Goal: Task Accomplishment & Management: Manage account settings

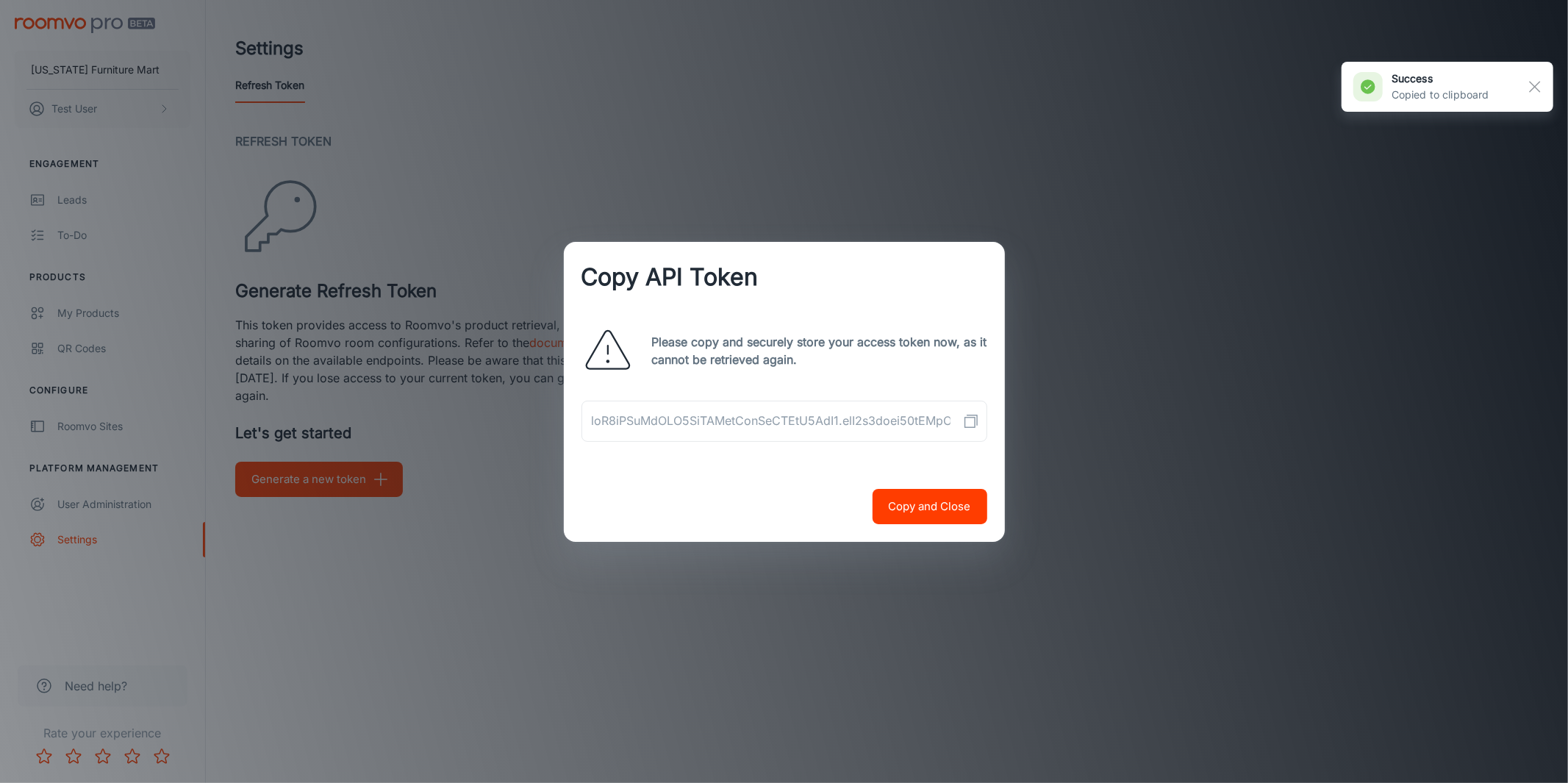
drag, startPoint x: 583, startPoint y: 569, endPoint x: 418, endPoint y: 509, distance: 175.6
click at [583, 569] on div "Copy API Token Please copy and securely store your access token now, as it cann…" at bounding box center [784, 391] width 1568 height 783
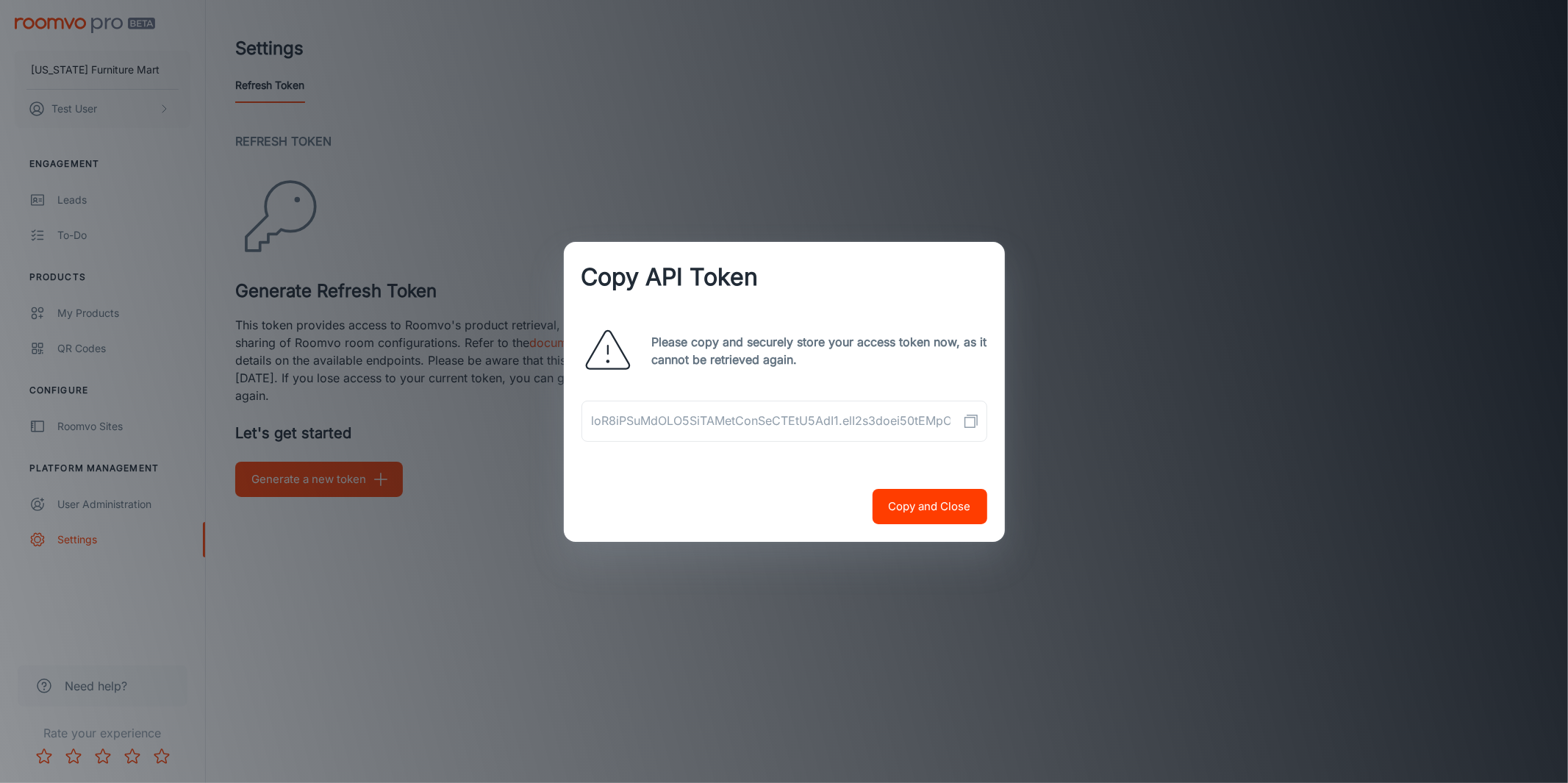
click at [338, 481] on div "Copy API Token Please copy and securely store your access token now, as it cann…" at bounding box center [784, 391] width 1568 height 783
click at [1011, 378] on div "Copy API Token Please copy and securely store your access token now, as it cann…" at bounding box center [784, 391] width 1568 height 783
click at [951, 510] on button "Copy and Close" at bounding box center [930, 506] width 115 height 35
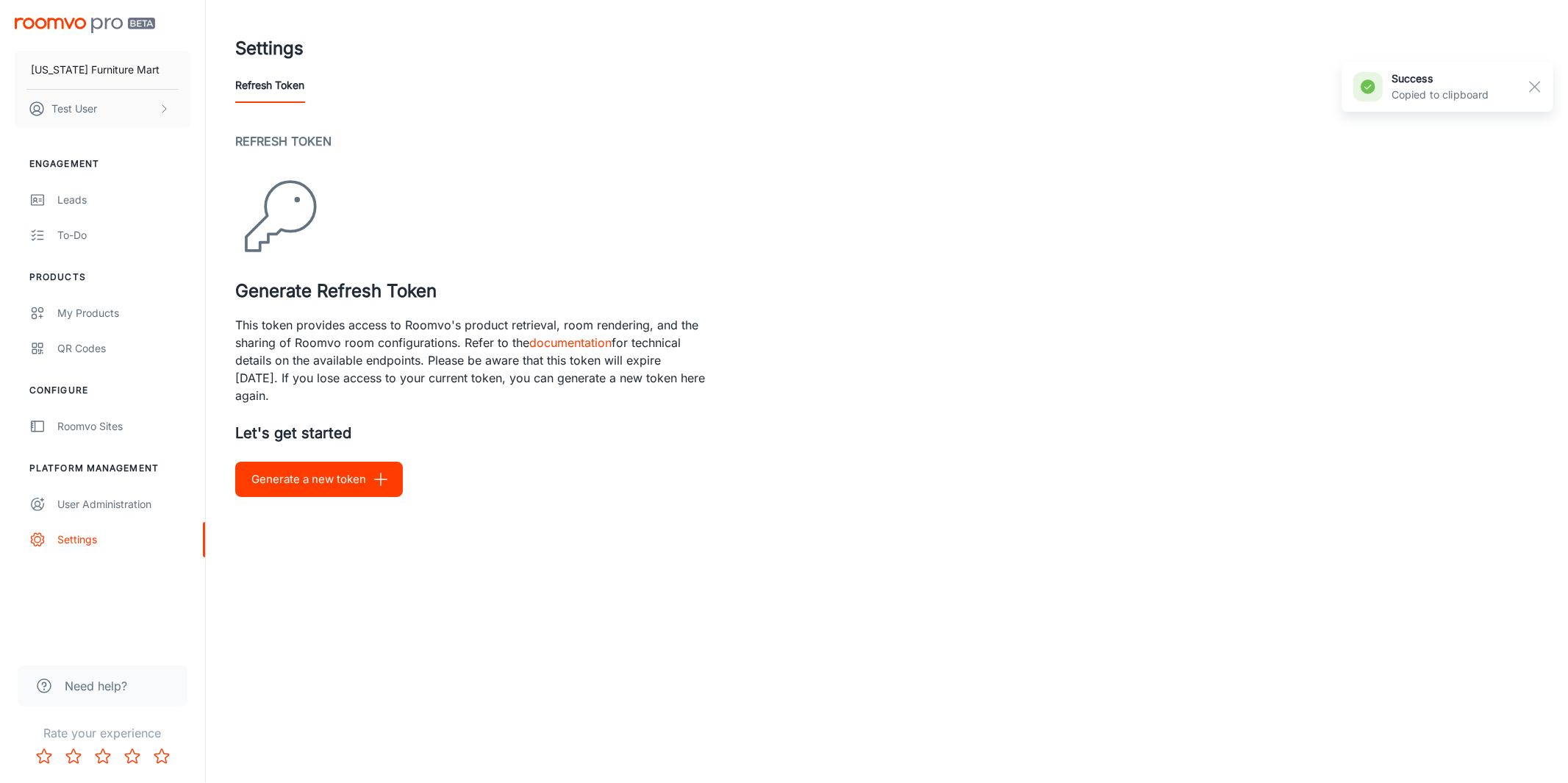
click at [279, 484] on button "Generate a new token" at bounding box center [319, 479] width 168 height 35
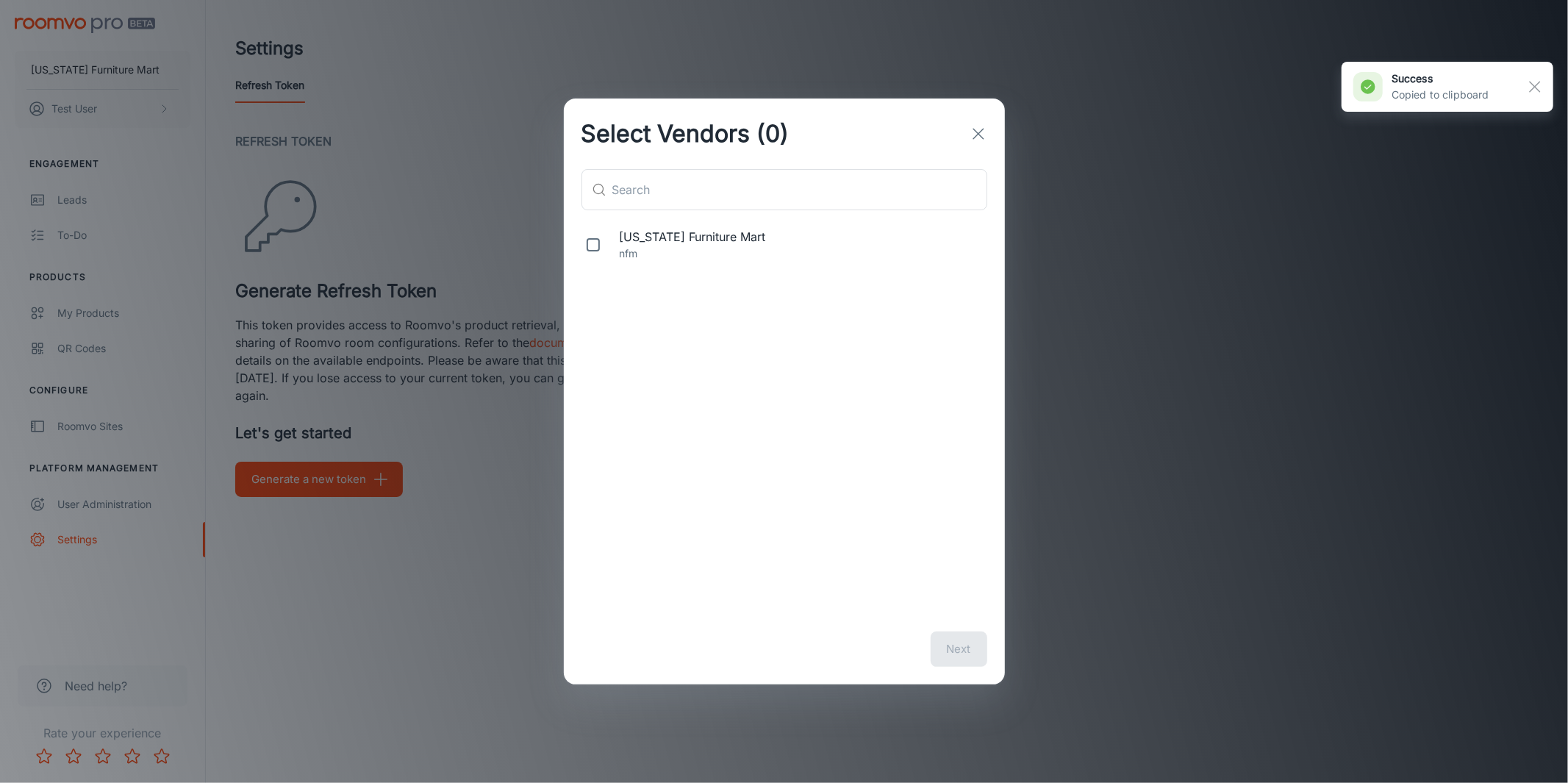
click at [699, 238] on span "[US_STATE] Furniture Mart" at bounding box center [800, 236] width 362 height 17
checkbox input "true"
click at [942, 638] on button "Next" at bounding box center [958, 648] width 57 height 35
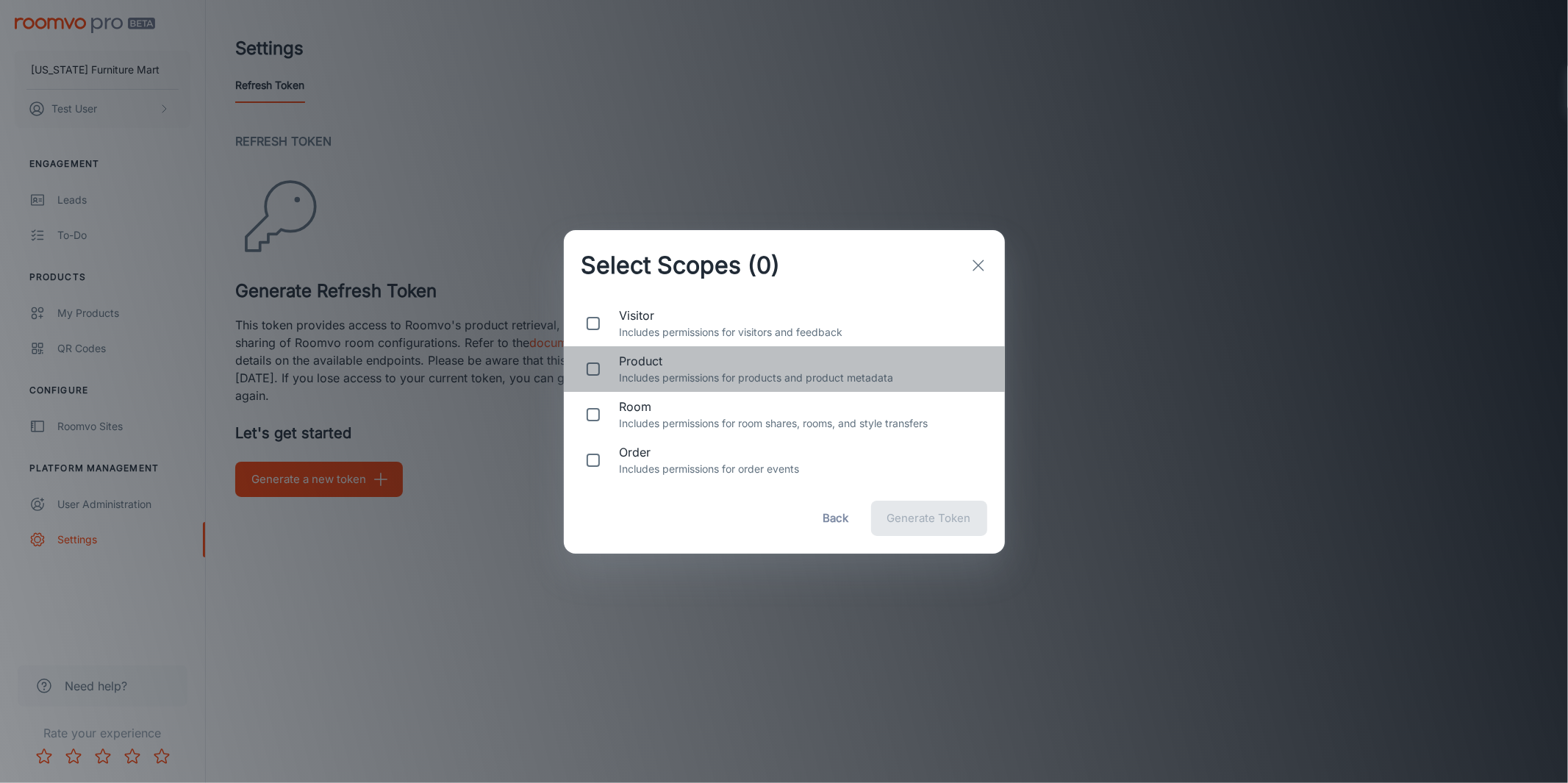
click at [649, 368] on span "product" at bounding box center [800, 360] width 362 height 17
checkbox input "true"
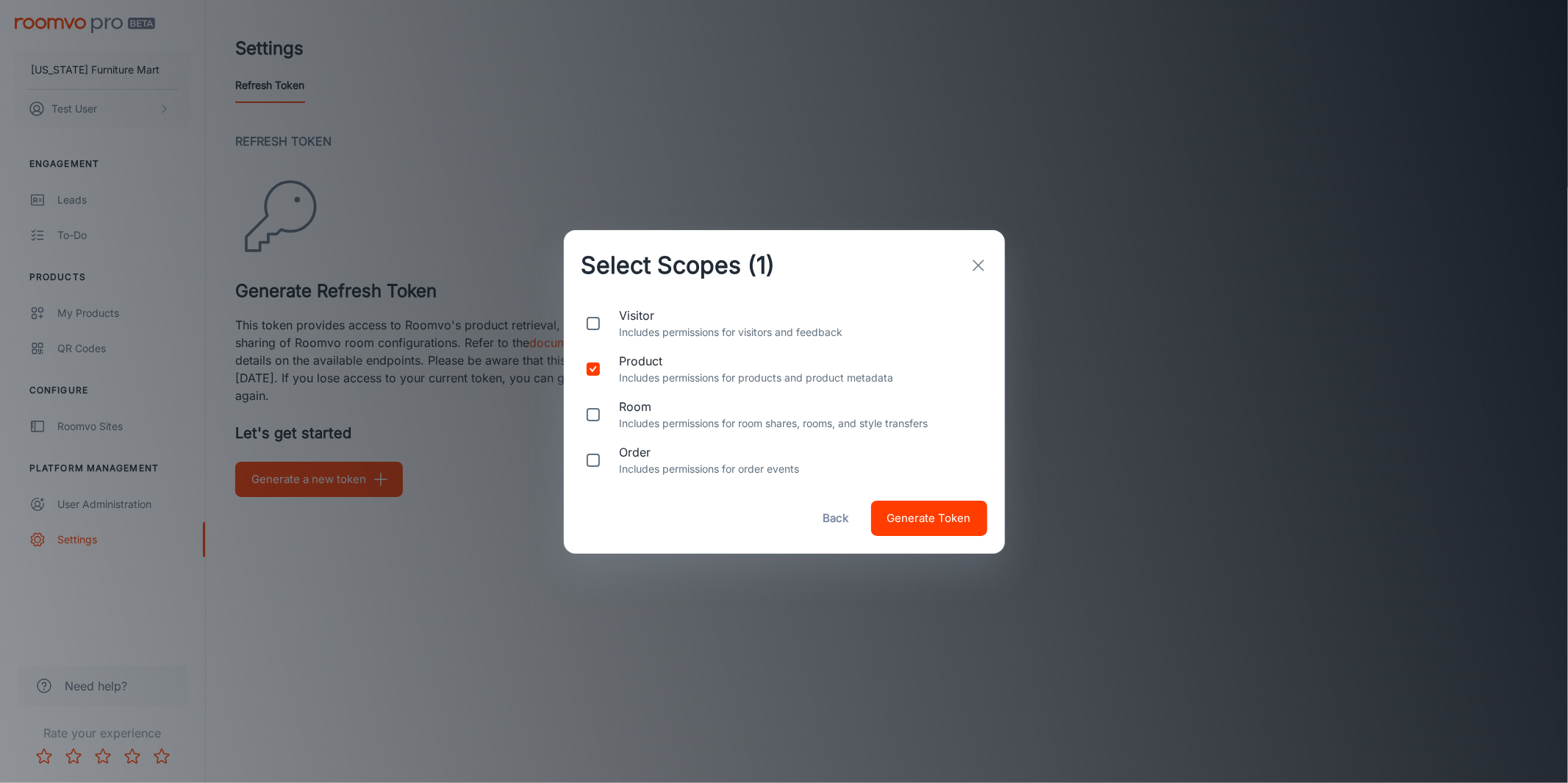
click at [653, 399] on span "room" at bounding box center [800, 406] width 362 height 17
checkbox input "true"
click at [658, 353] on span "product" at bounding box center [800, 360] width 362 height 17
checkbox input "false"
click at [677, 320] on span "visitor" at bounding box center [800, 315] width 362 height 17
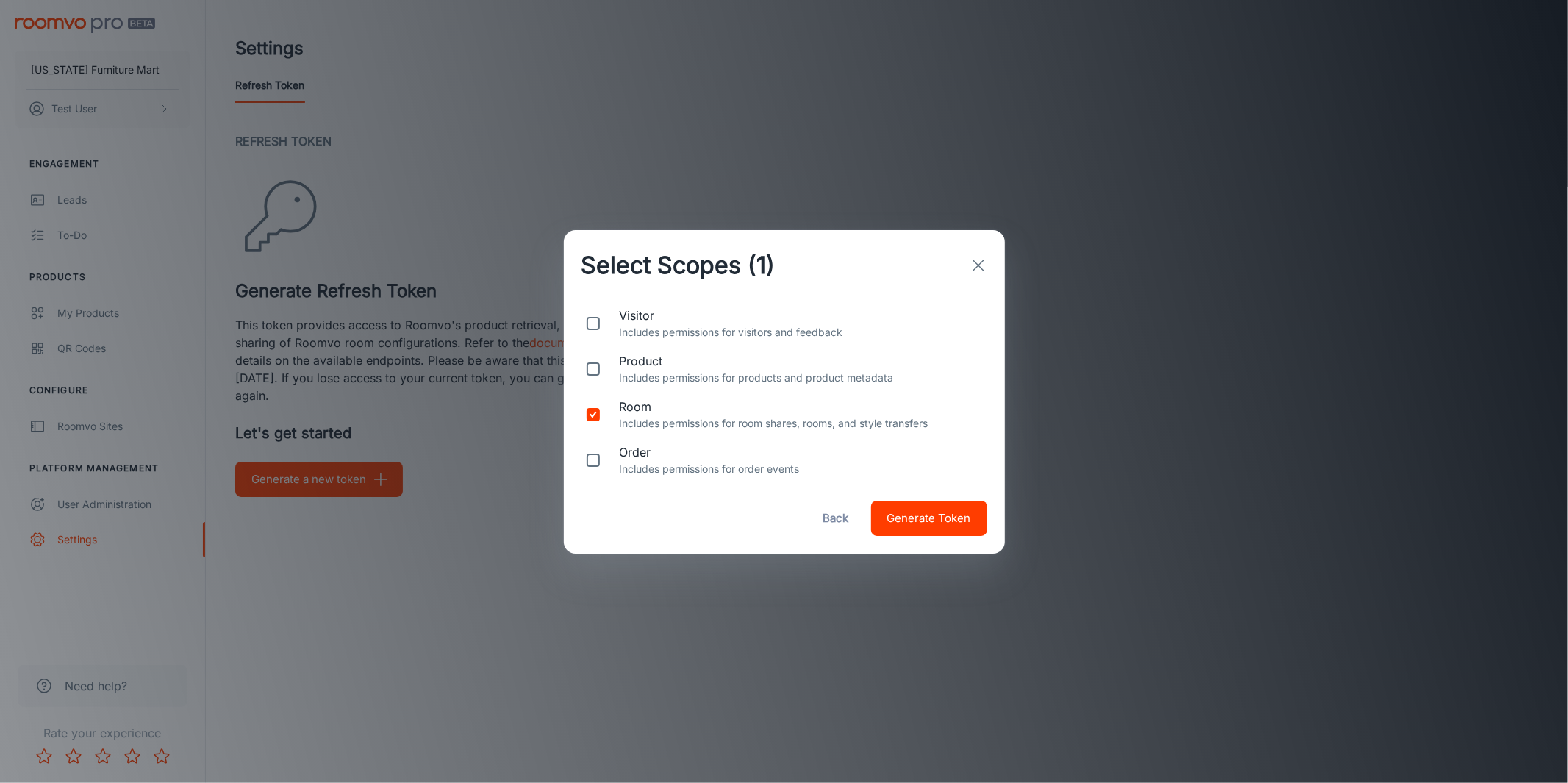
checkbox input "true"
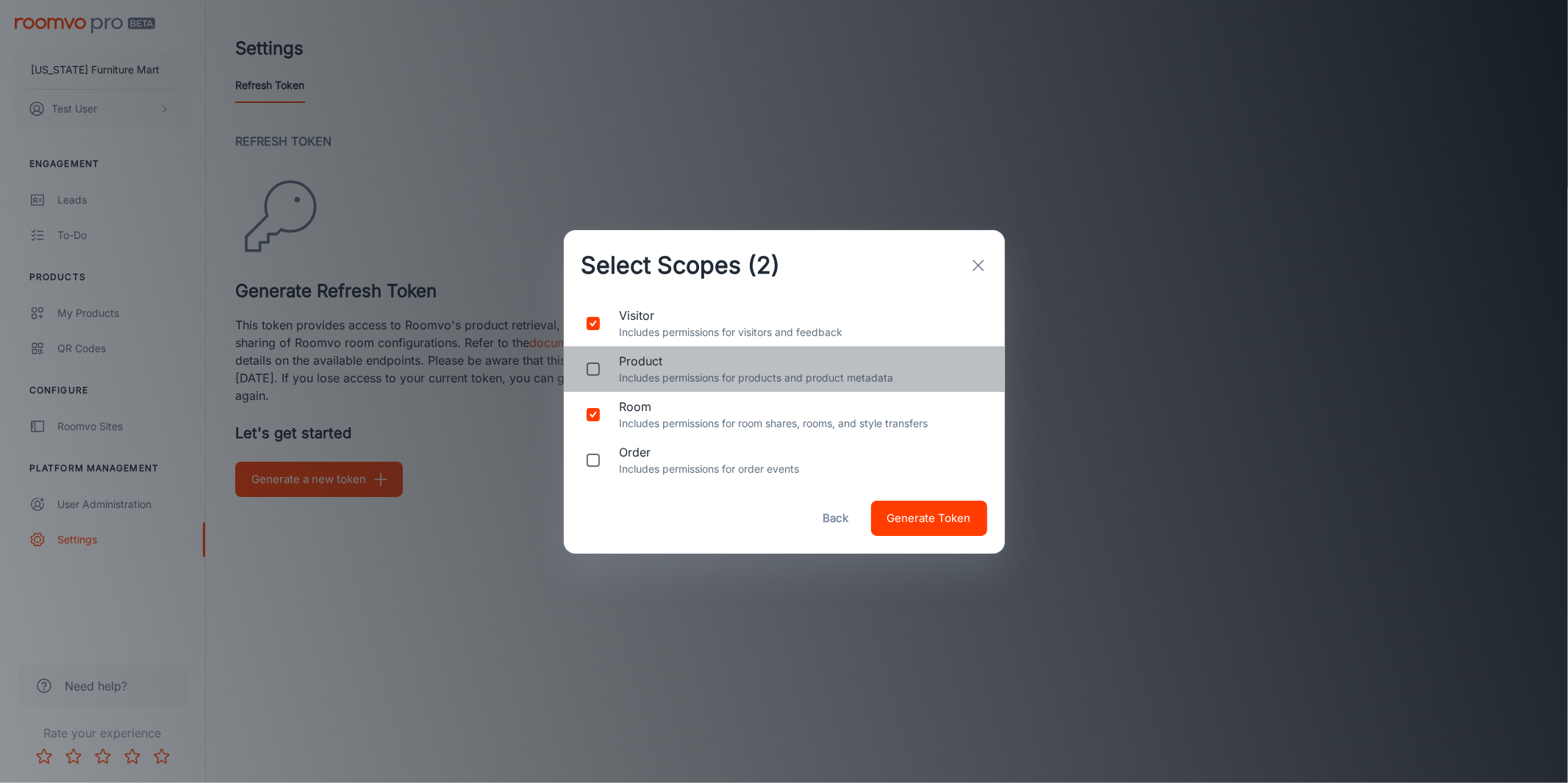
click at [668, 352] on span "product" at bounding box center [800, 360] width 362 height 17
checkbox input "true"
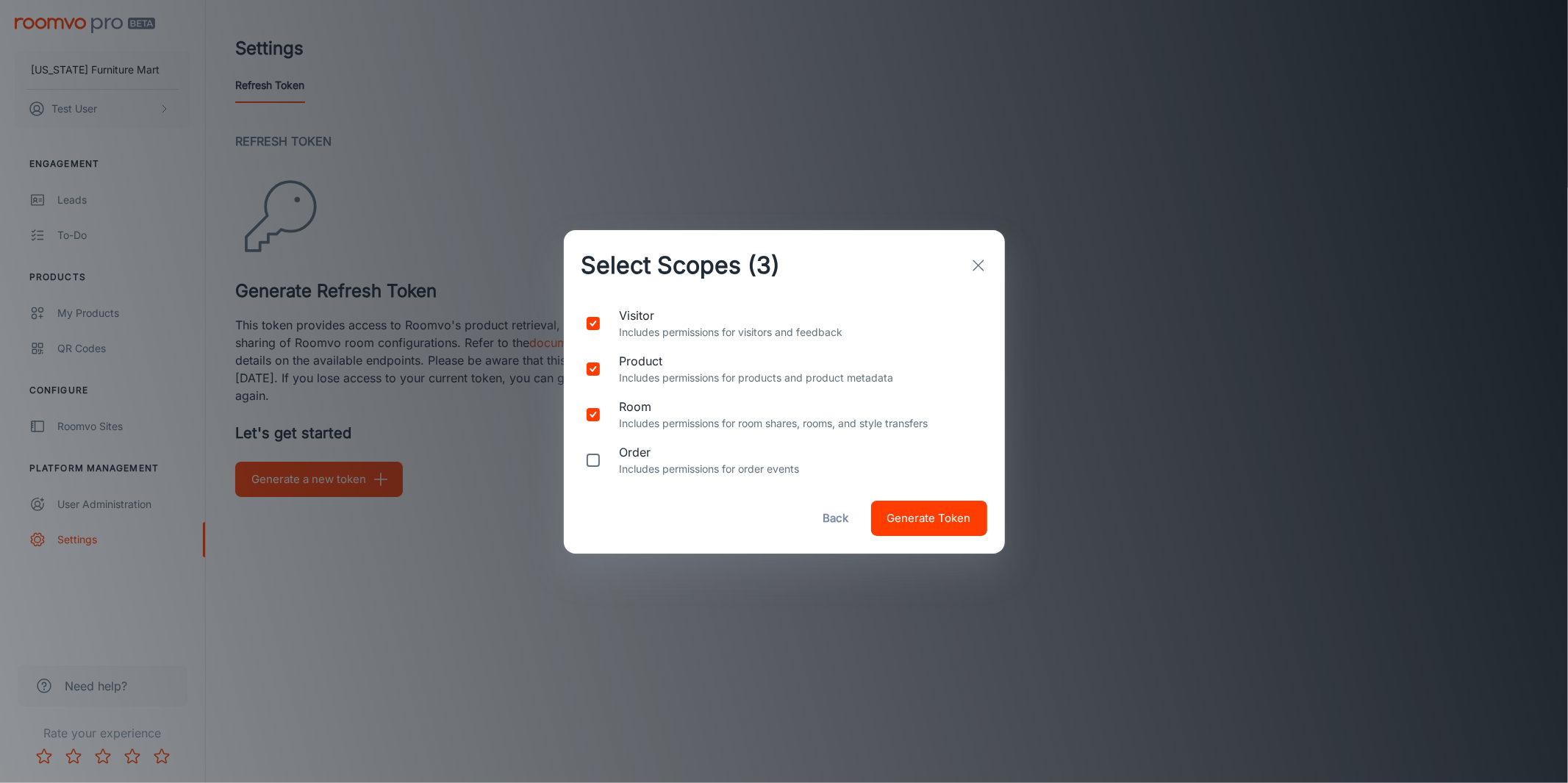
click at [959, 524] on span "Generate Token" at bounding box center [929, 518] width 84 height 19
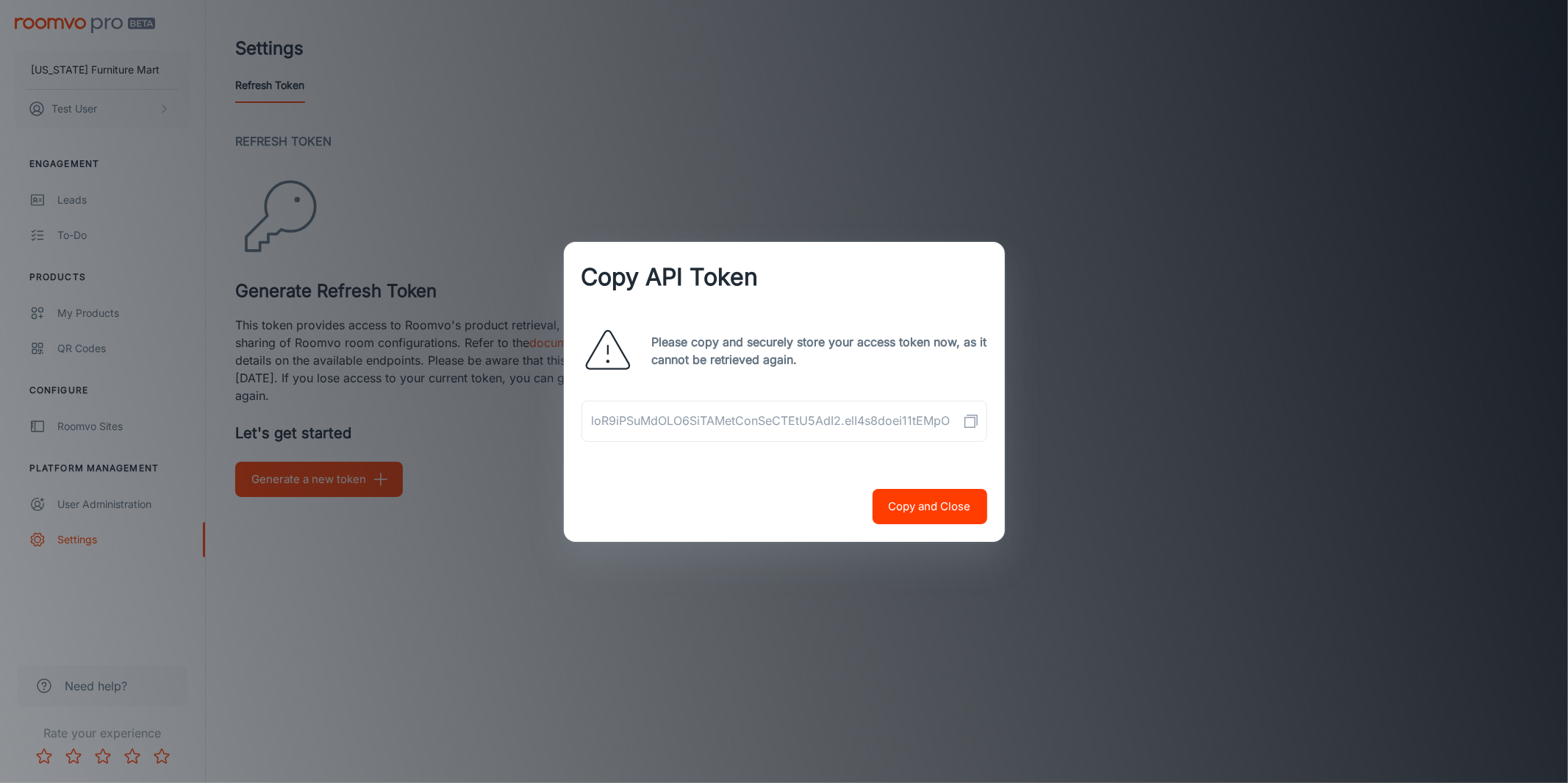
click at [934, 504] on button "Copy and Close" at bounding box center [930, 506] width 115 height 35
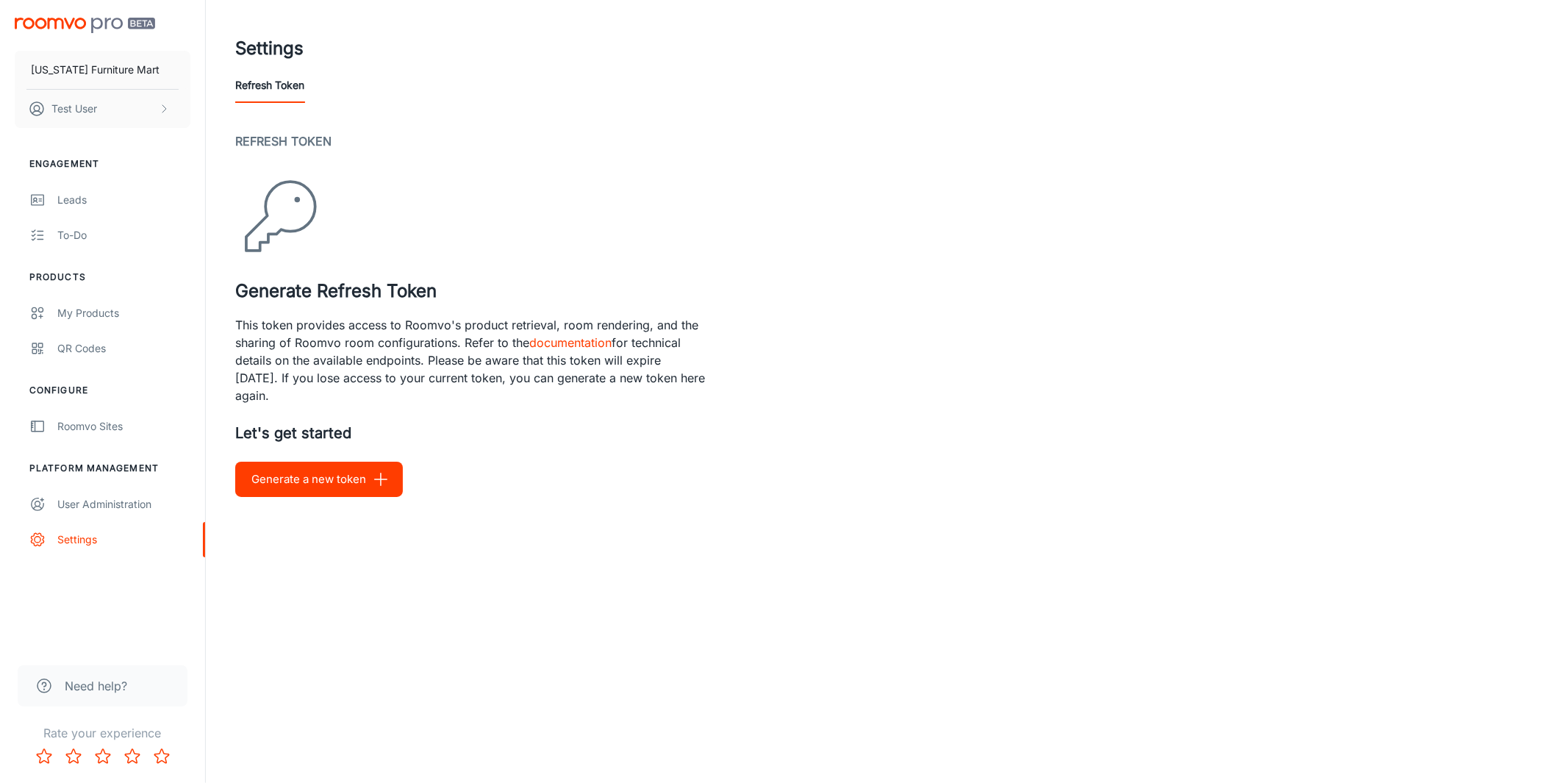
click at [344, 485] on button "Generate a new token" at bounding box center [319, 479] width 168 height 35
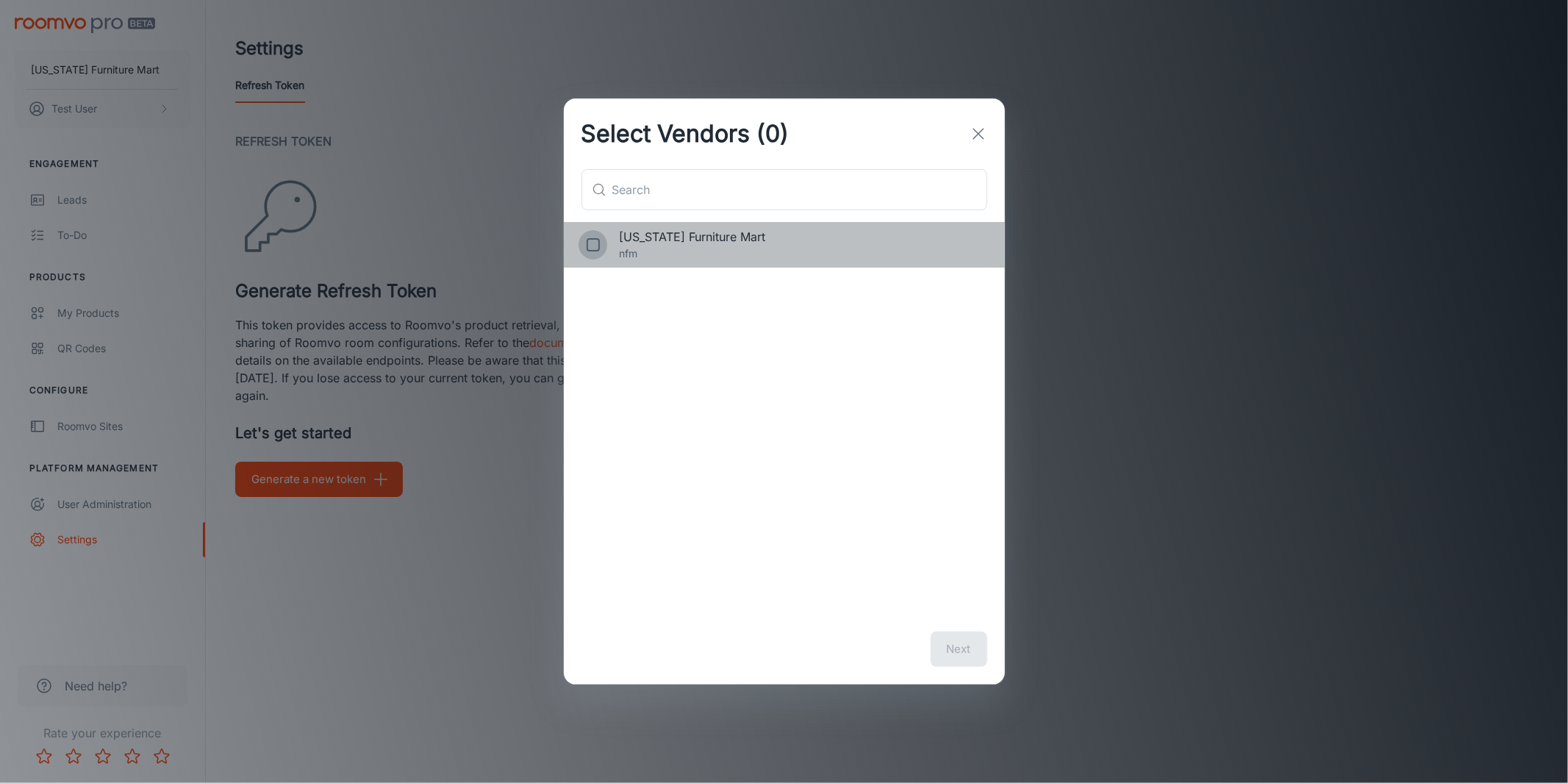
click at [600, 245] on input "checkbox" at bounding box center [593, 245] width 30 height 30
checkbox input "true"
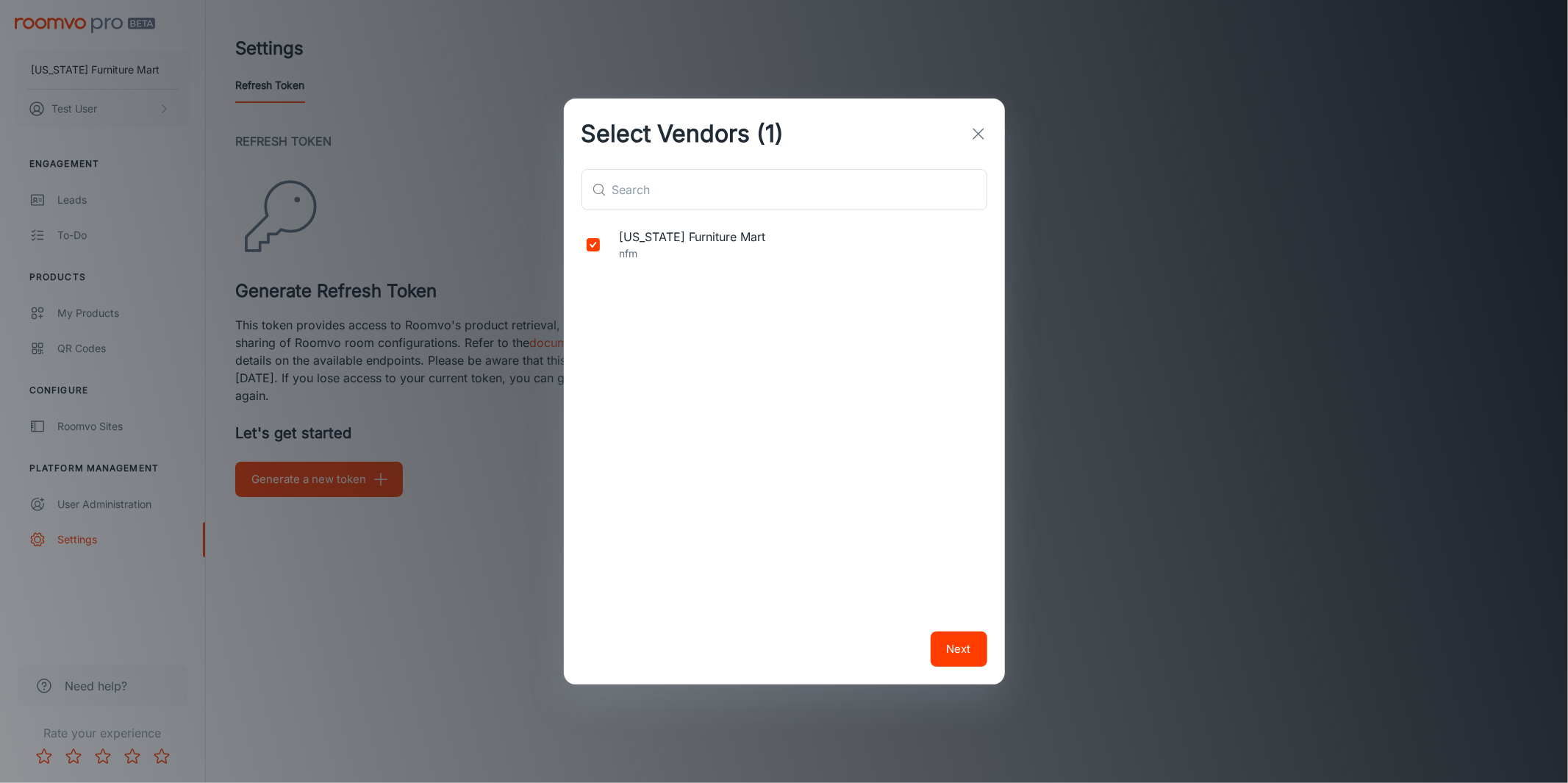
click at [953, 644] on button "Next" at bounding box center [958, 648] width 57 height 35
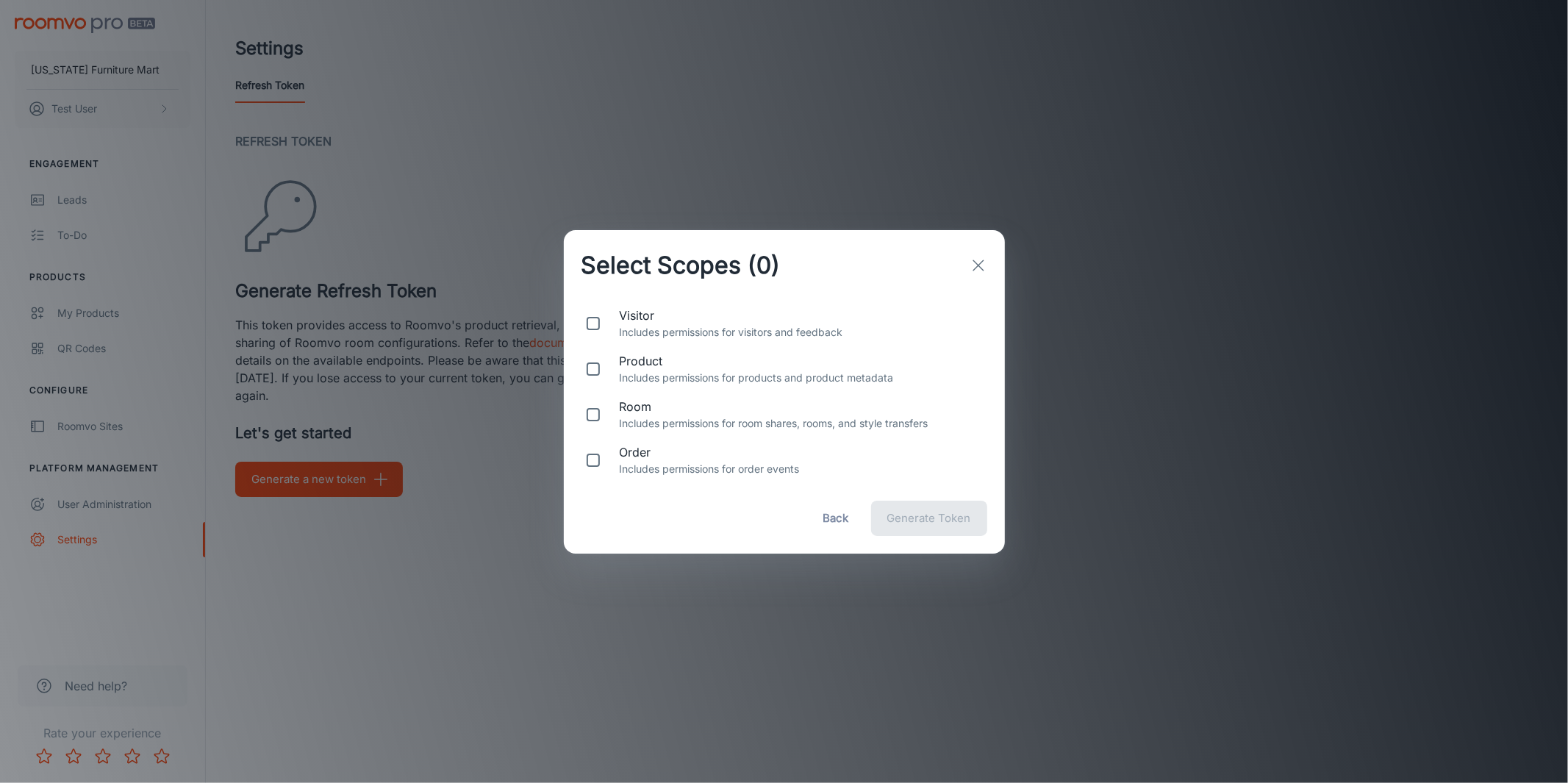
click at [676, 338] on p "Includes permissions for visitors and feedback" at bounding box center [800, 332] width 362 height 16
checkbox input "true"
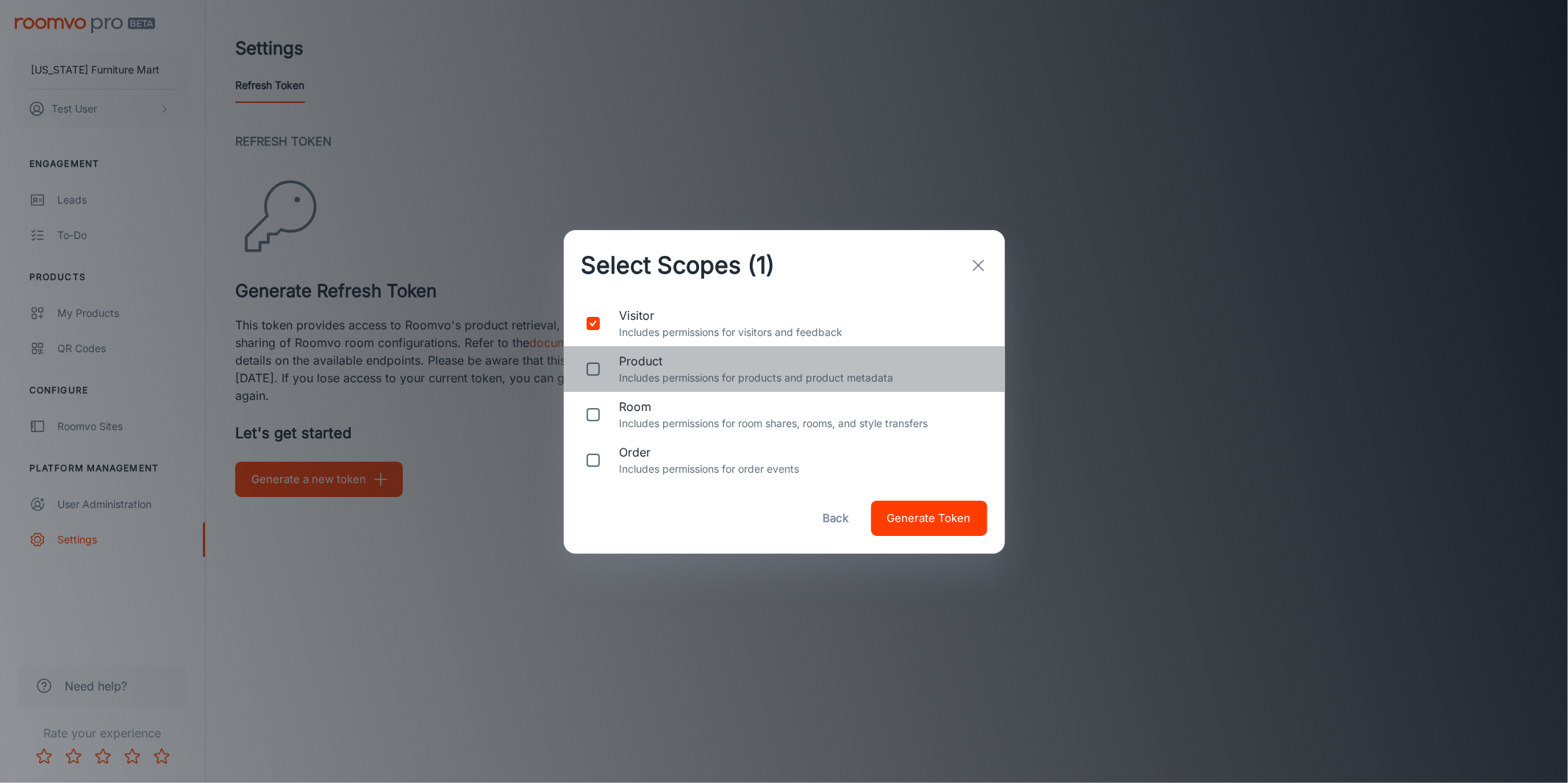
click at [667, 366] on span "product" at bounding box center [800, 360] width 362 height 17
checkbox input "true"
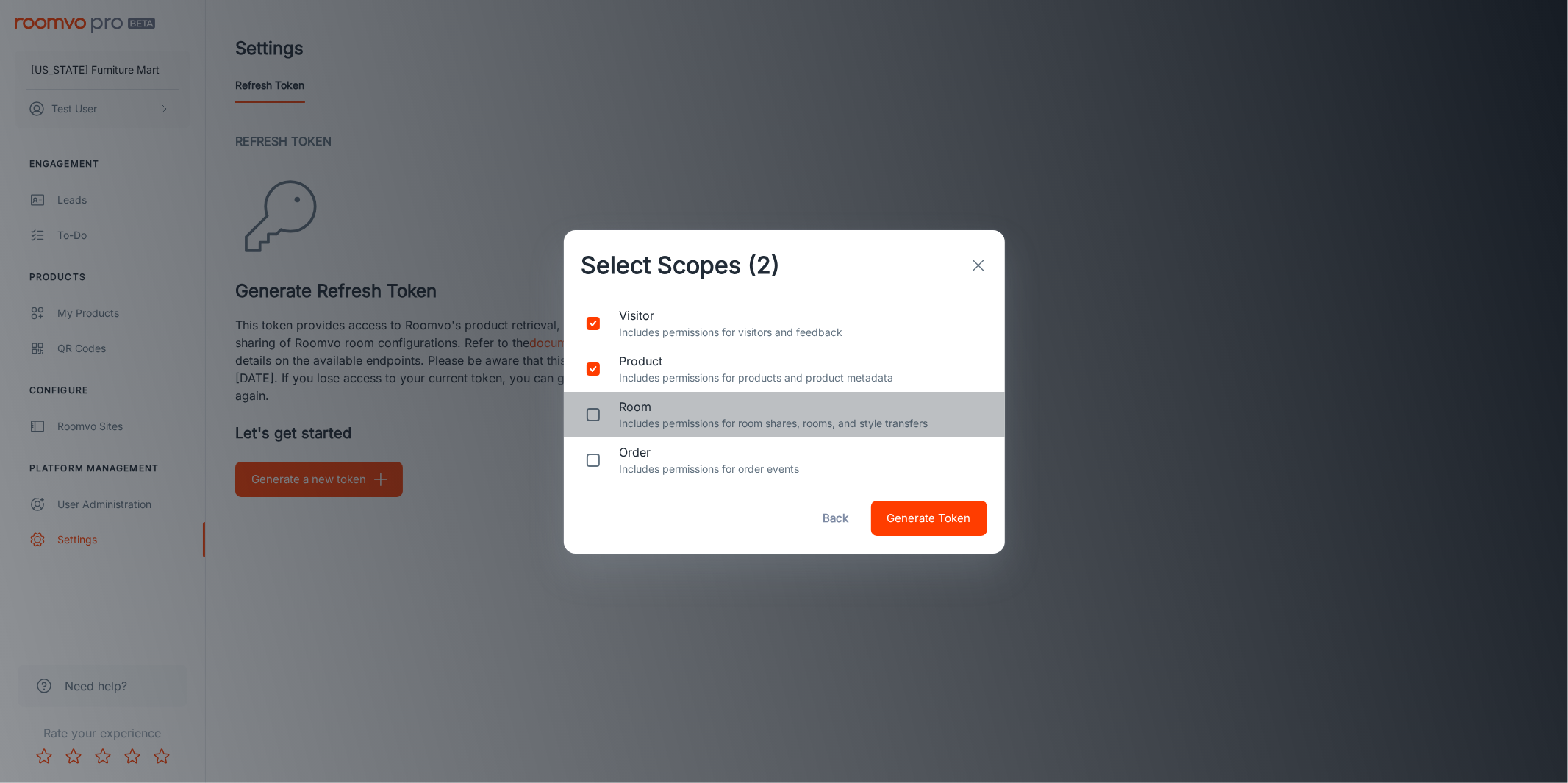
click at [655, 404] on span "room" at bounding box center [800, 406] width 362 height 17
checkbox input "true"
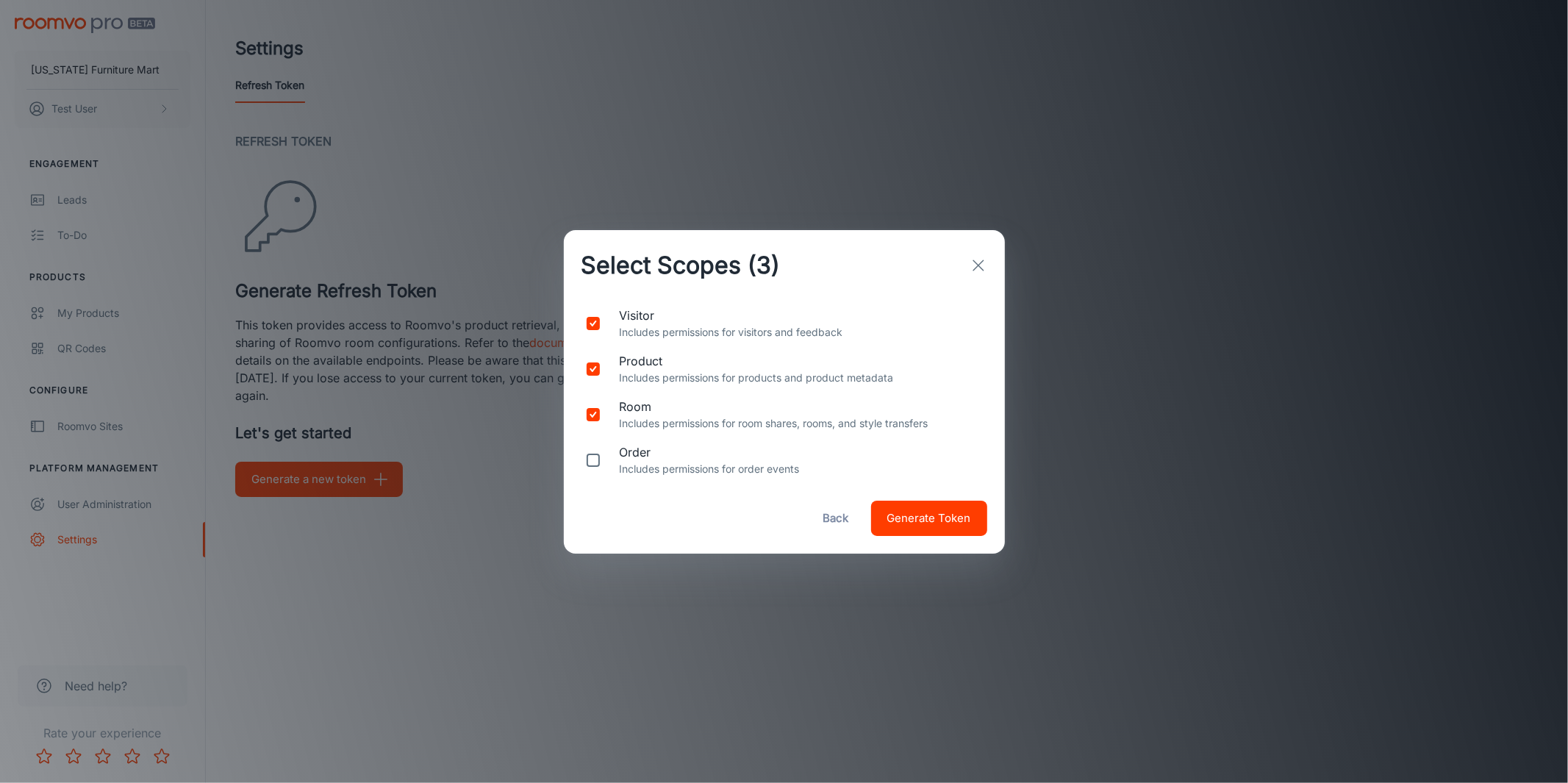
click at [630, 467] on p "Includes permissions for order events" at bounding box center [800, 469] width 362 height 16
checkbox input "true"
click at [940, 535] on button "Generate Token" at bounding box center [929, 518] width 116 height 35
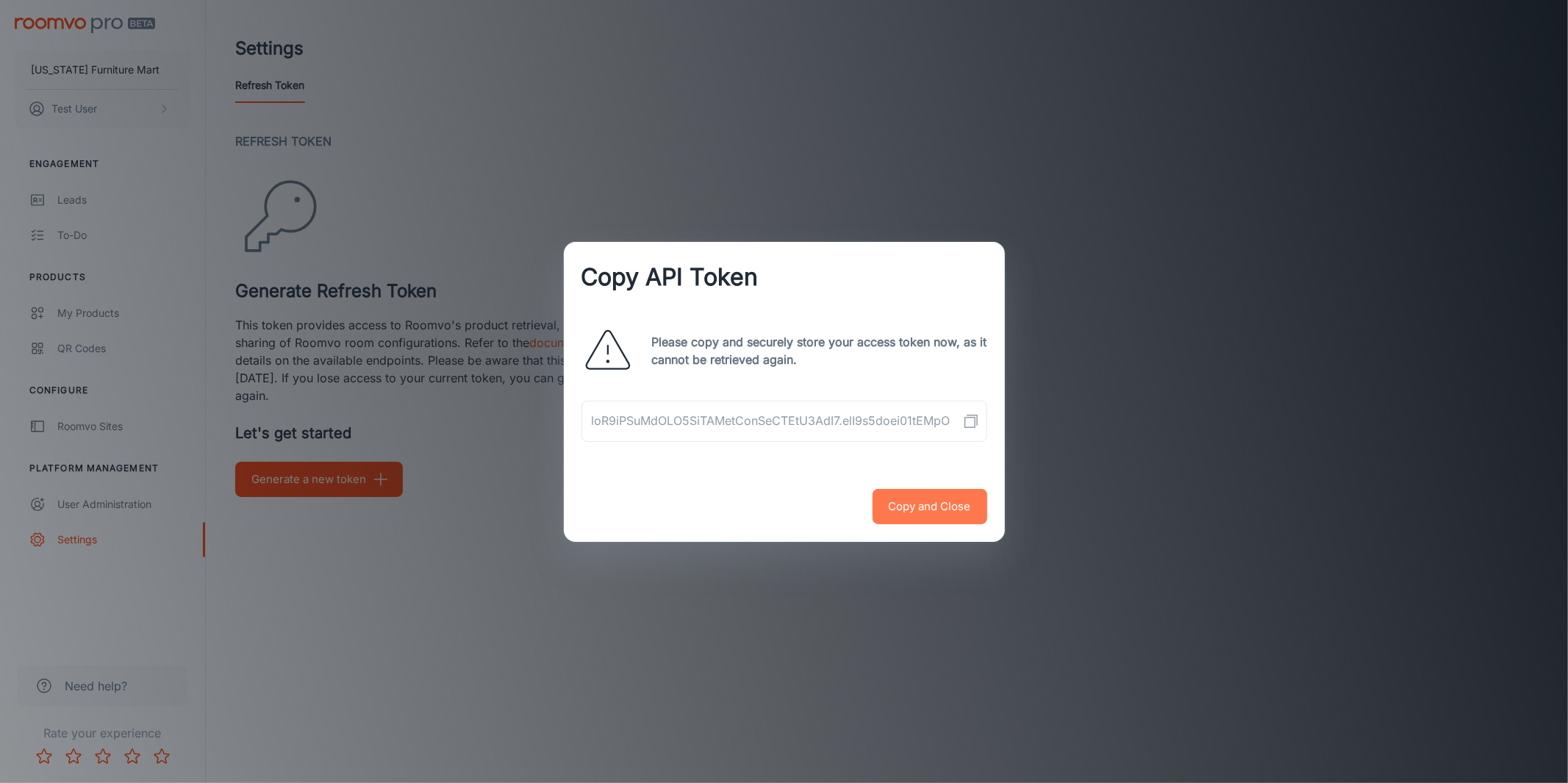
click at [953, 498] on button "Copy and Close" at bounding box center [930, 506] width 115 height 35
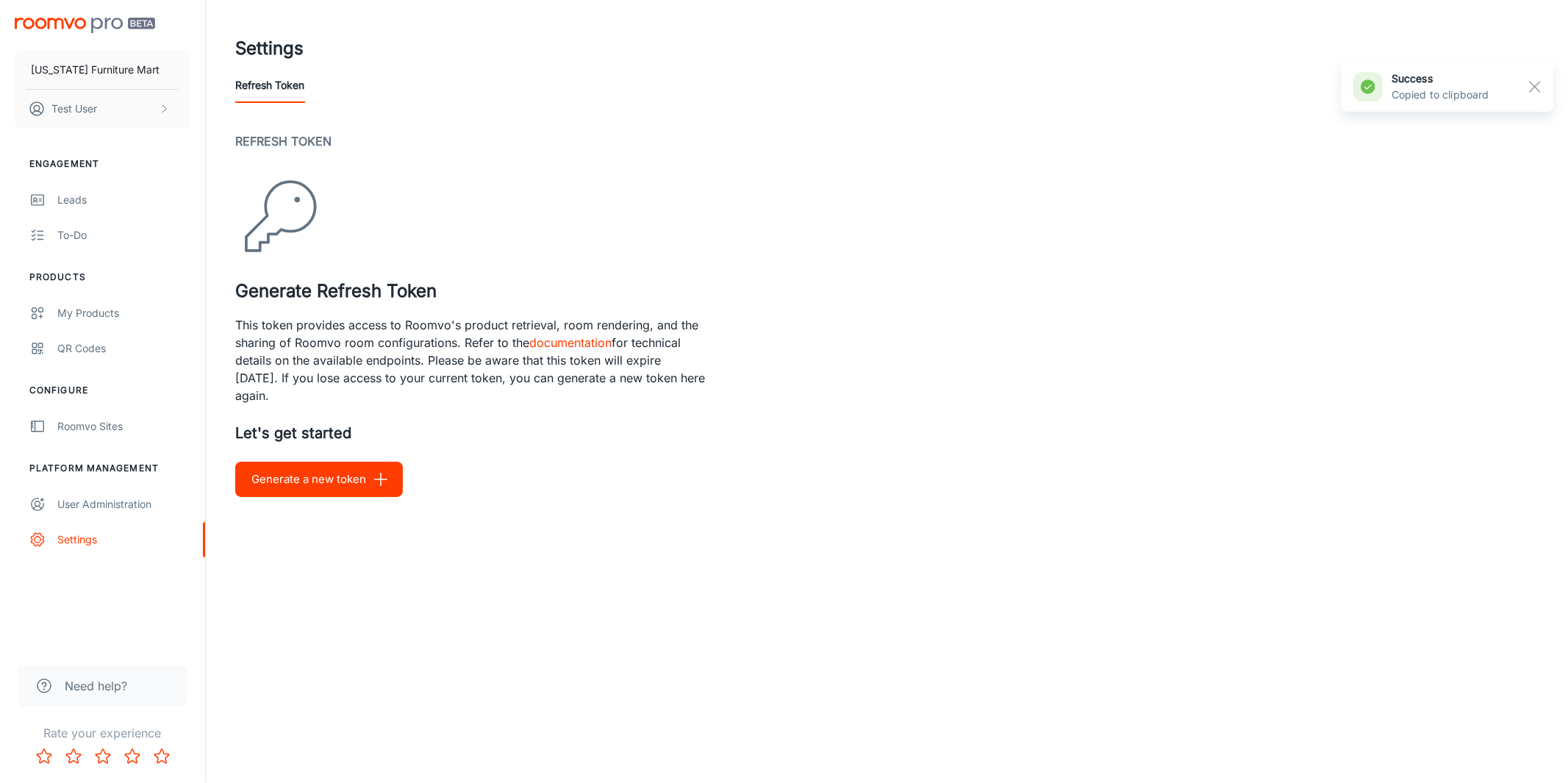
click at [303, 480] on button "Generate a new token" at bounding box center [319, 479] width 168 height 35
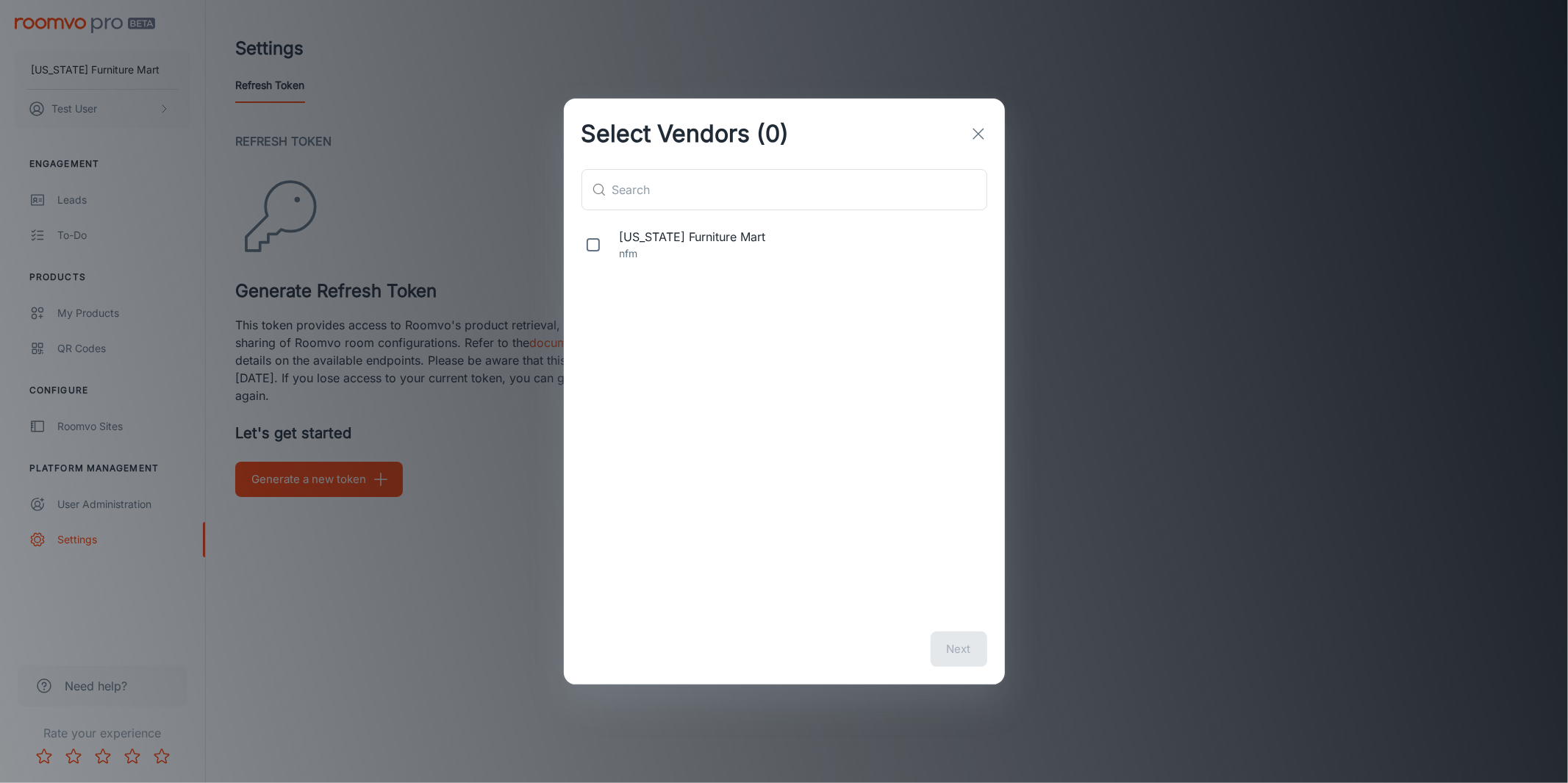
click at [714, 250] on p "nfm" at bounding box center [800, 254] width 362 height 16
checkbox input "true"
click at [985, 641] on button "Next" at bounding box center [958, 648] width 57 height 35
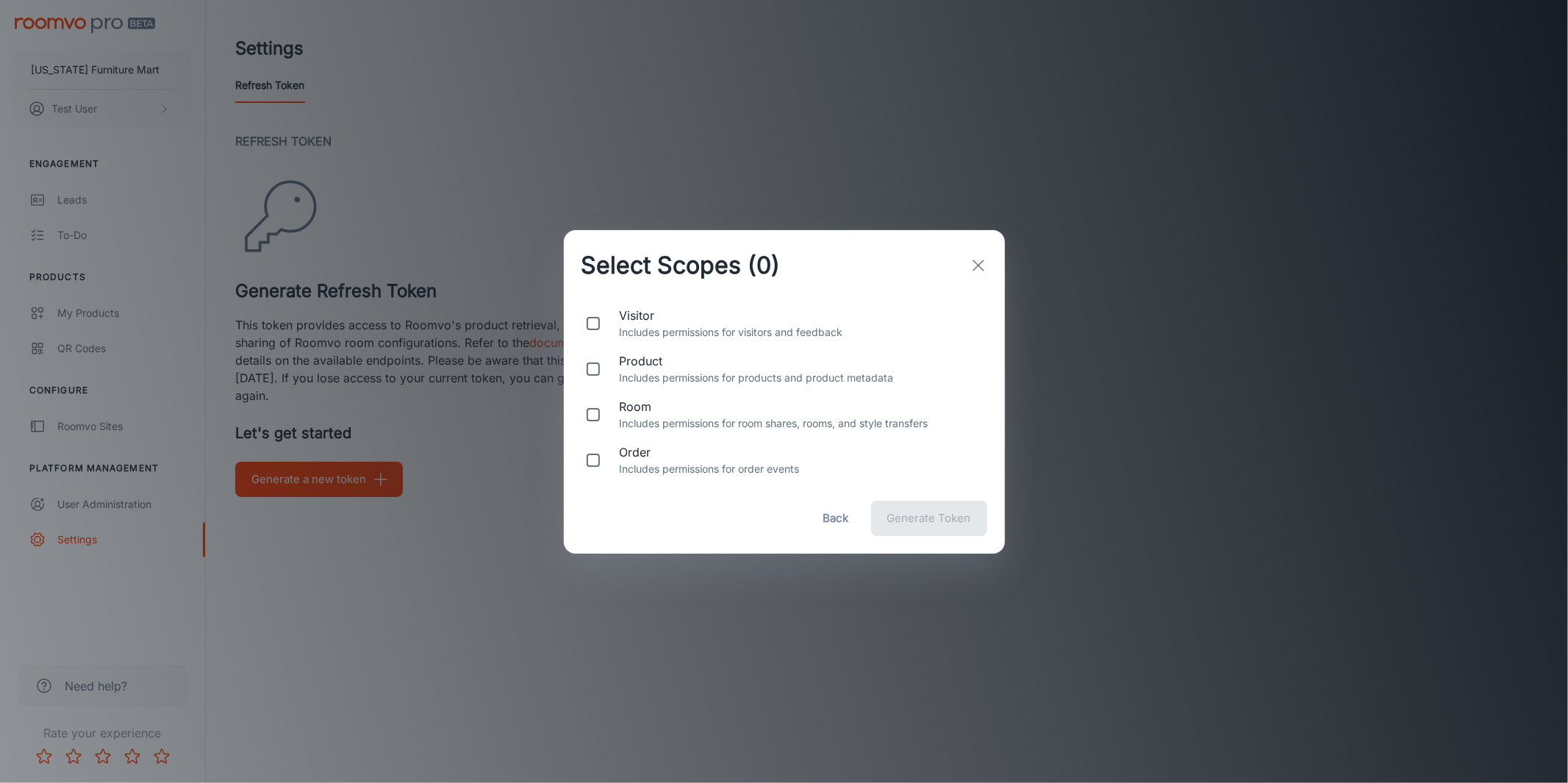
click at [698, 380] on p "Includes permissions for products and product metadata" at bounding box center [800, 378] width 362 height 16
checkbox input "true"
click at [929, 519] on span "Generate Token" at bounding box center [929, 518] width 84 height 19
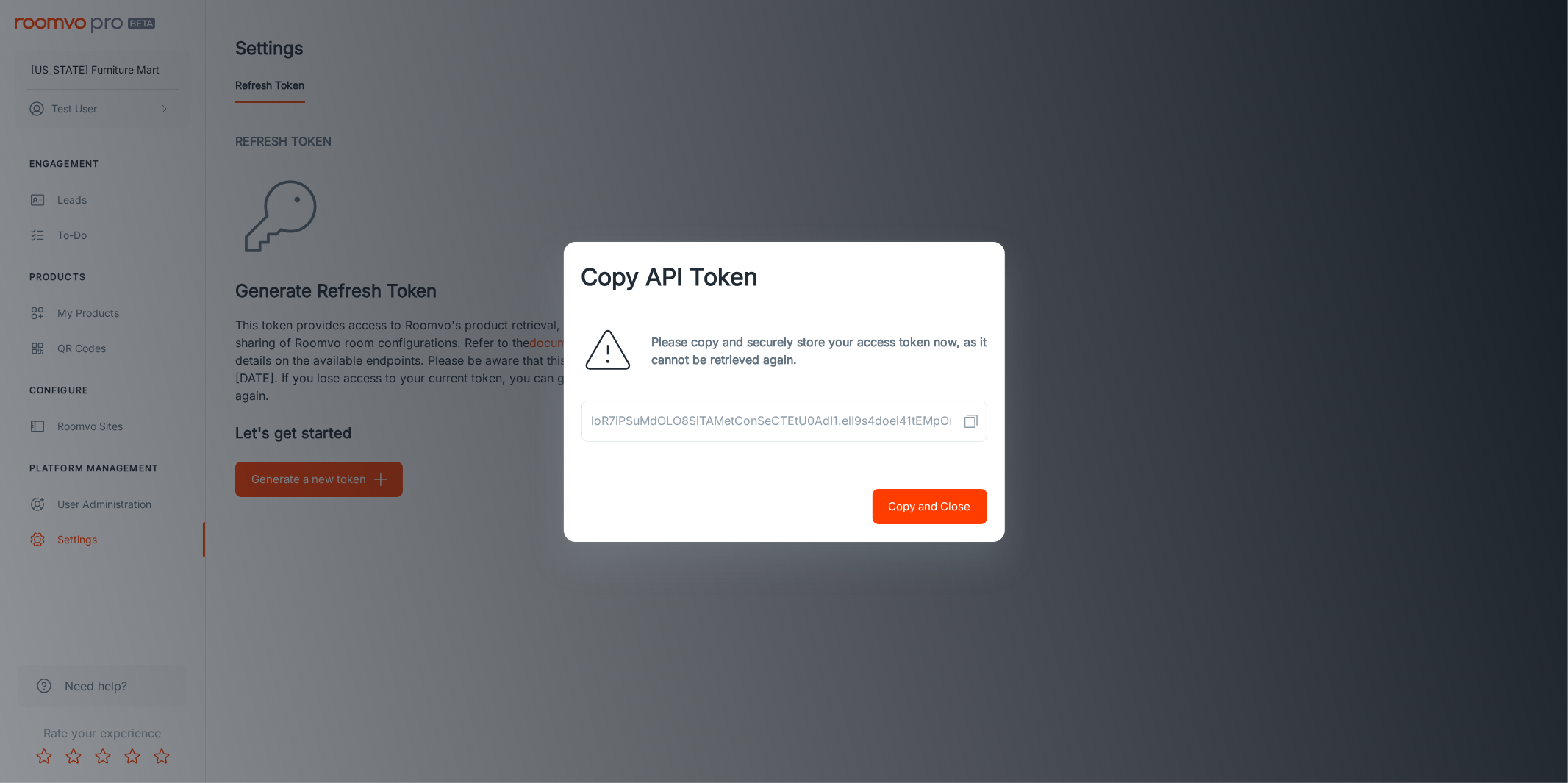
click at [967, 412] on icon "Copy API Token" at bounding box center [971, 421] width 17 height 17
